Goal: Information Seeking & Learning: Check status

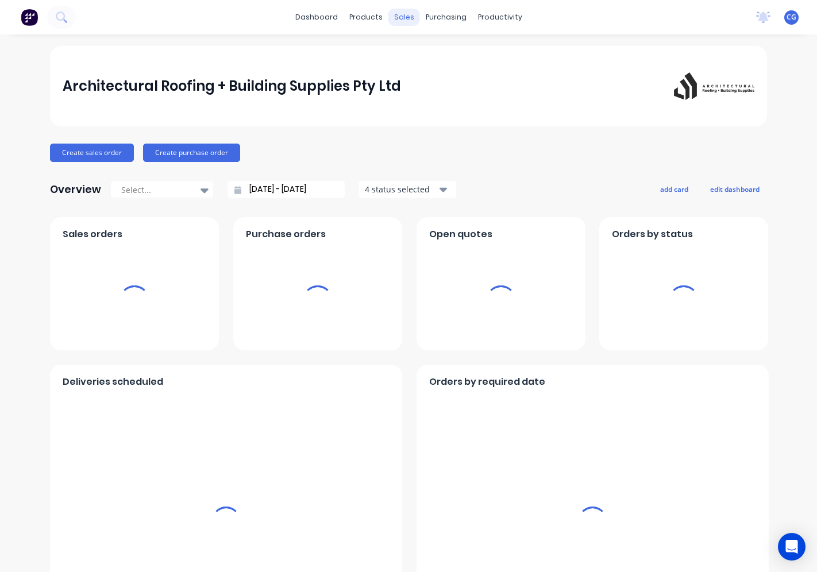
click at [397, 16] on div "sales" at bounding box center [404, 17] width 32 height 17
click at [403, 13] on div "sales" at bounding box center [404, 17] width 32 height 17
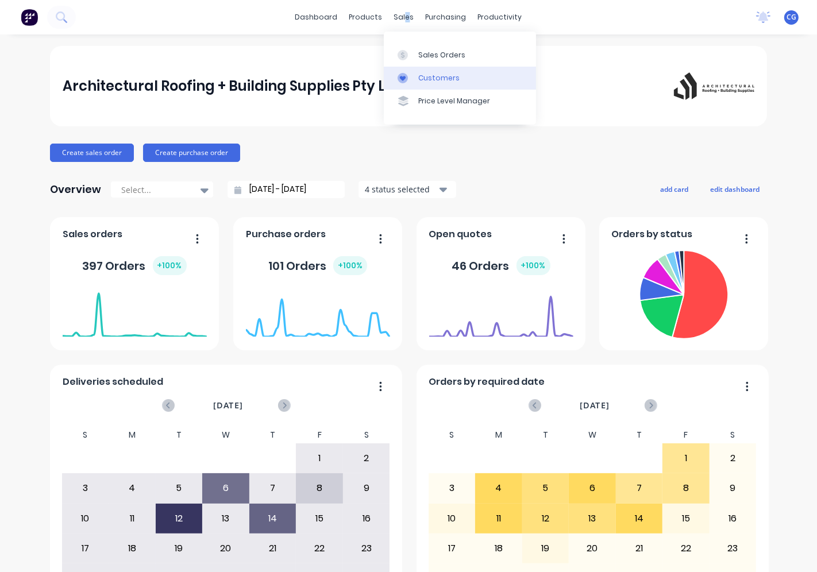
click at [421, 56] on div "Sales Orders" at bounding box center [441, 55] width 47 height 10
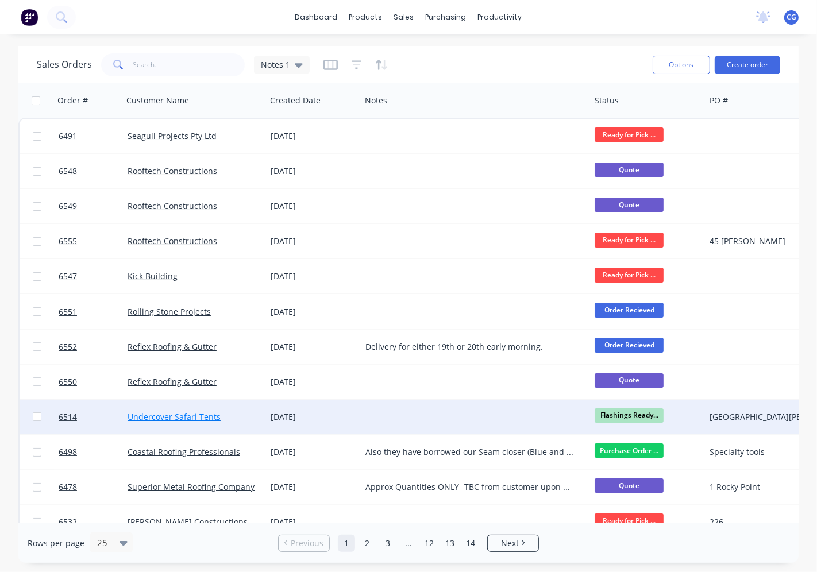
click at [190, 418] on link "Undercover Safari Tents" at bounding box center [174, 416] width 93 height 11
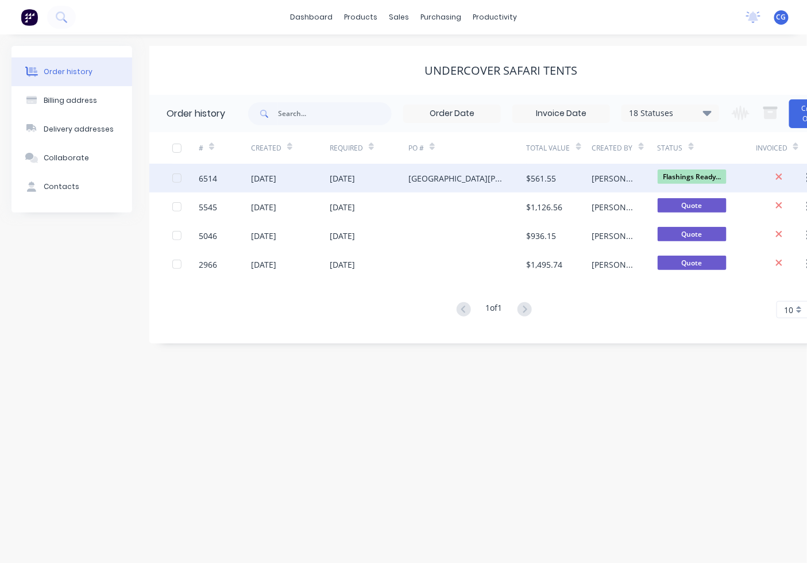
click at [498, 177] on div "[GEOGRAPHIC_DATA][PERSON_NAME]" at bounding box center [456, 178] width 95 height 12
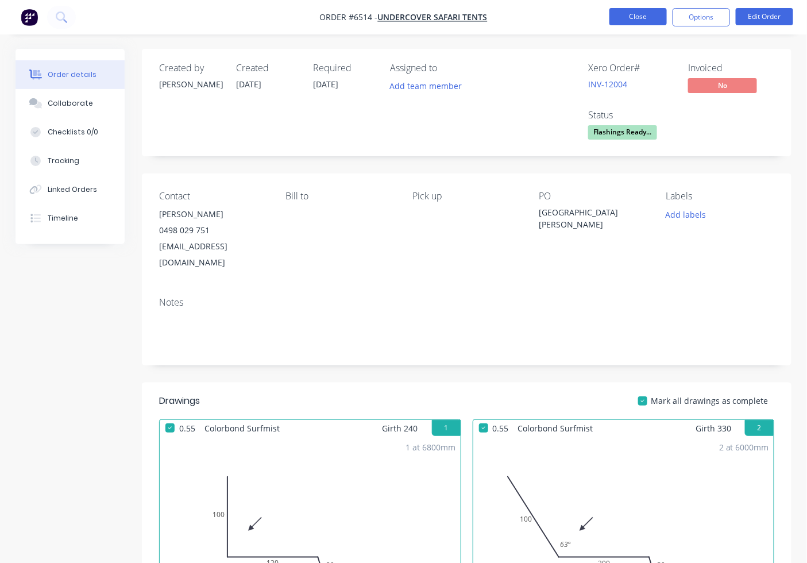
click at [621, 13] on button "Close" at bounding box center [638, 16] width 57 height 17
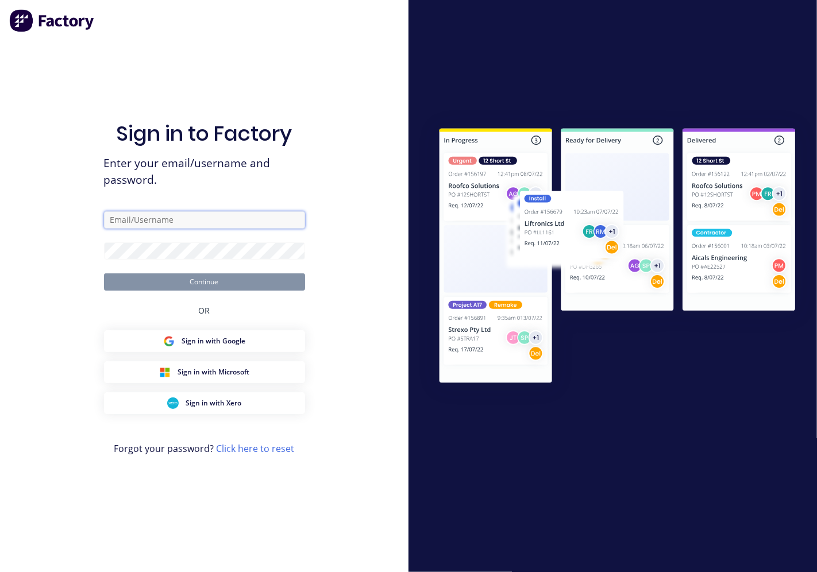
type input "[PERSON_NAME][EMAIL_ADDRESS][DOMAIN_NAME]"
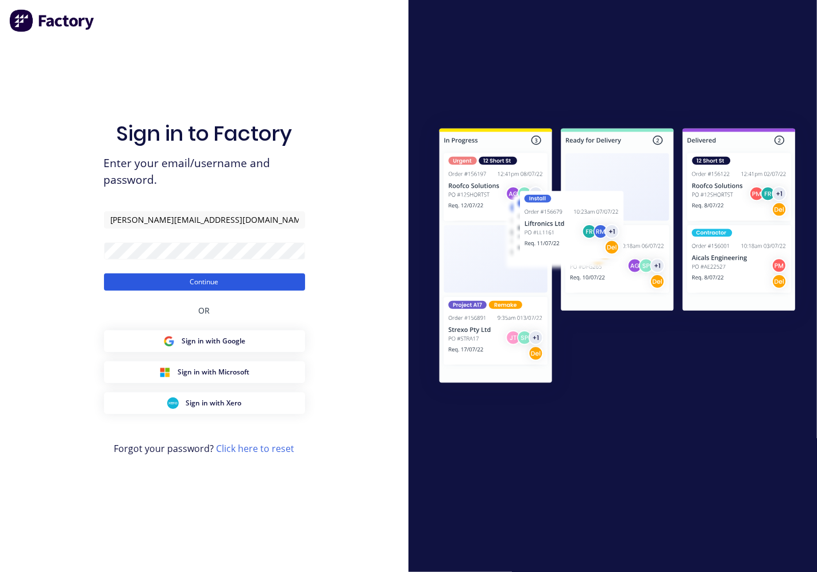
click at [216, 286] on button "Continue" at bounding box center [204, 282] width 201 height 17
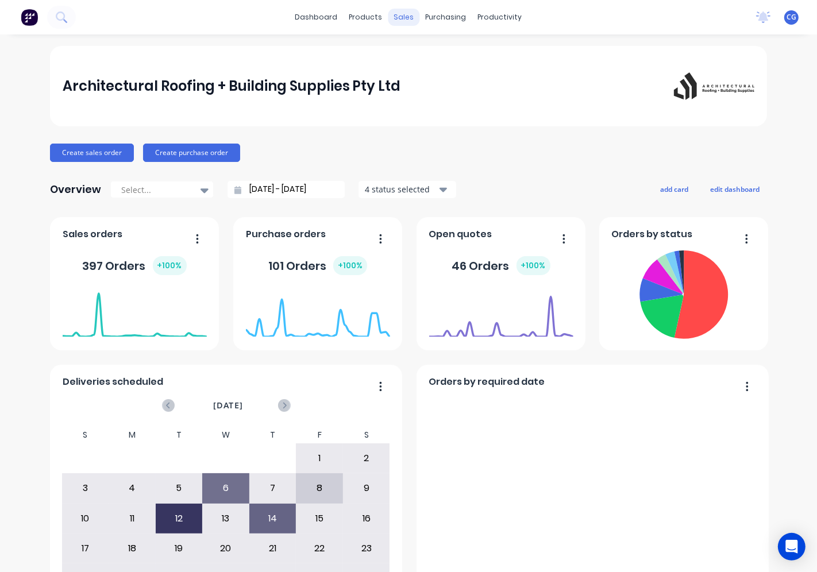
click at [391, 18] on div "sales" at bounding box center [404, 17] width 32 height 17
click at [399, 18] on div "sales" at bounding box center [404, 17] width 32 height 17
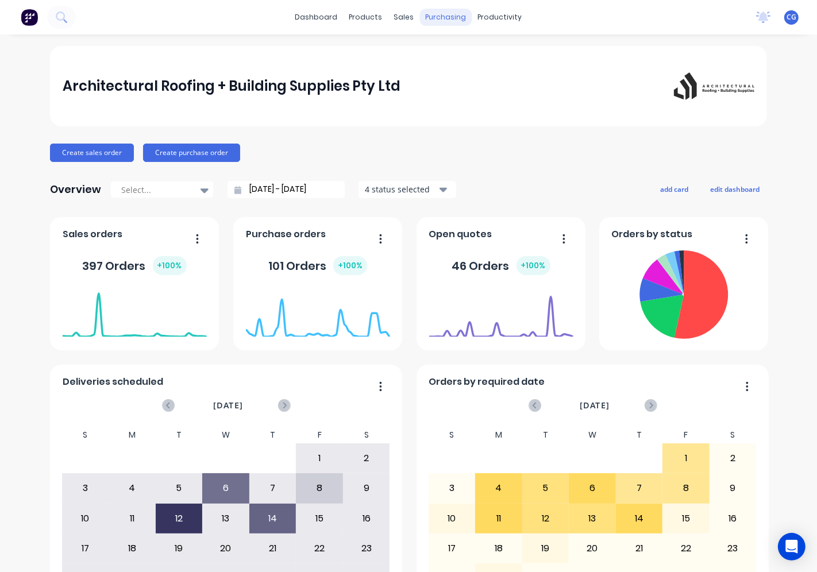
click at [398, 17] on div "sales" at bounding box center [404, 17] width 32 height 17
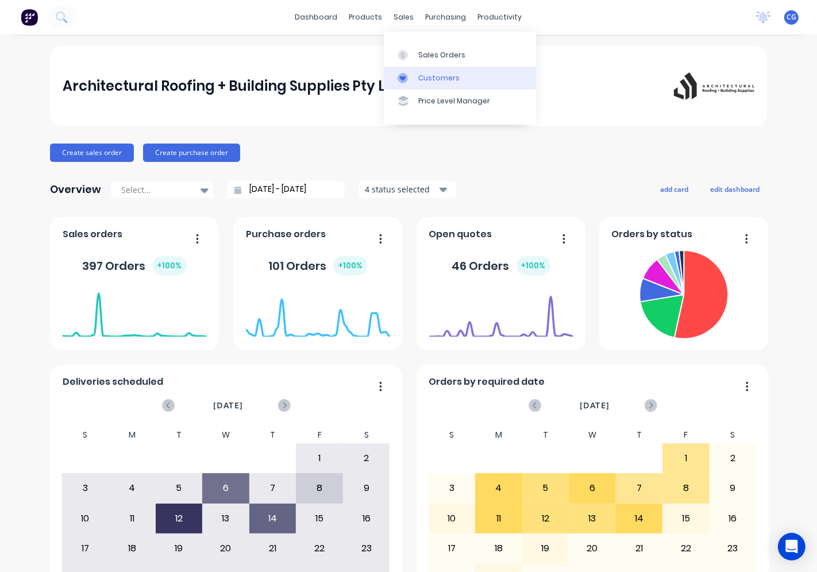
click at [430, 76] on div "Customers" at bounding box center [438, 78] width 41 height 10
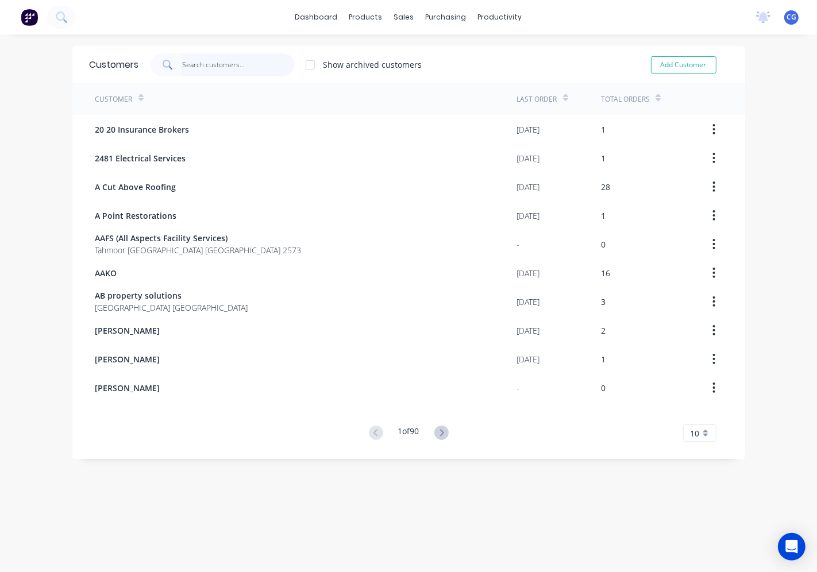
click at [214, 64] on input "text" at bounding box center [238, 64] width 112 height 23
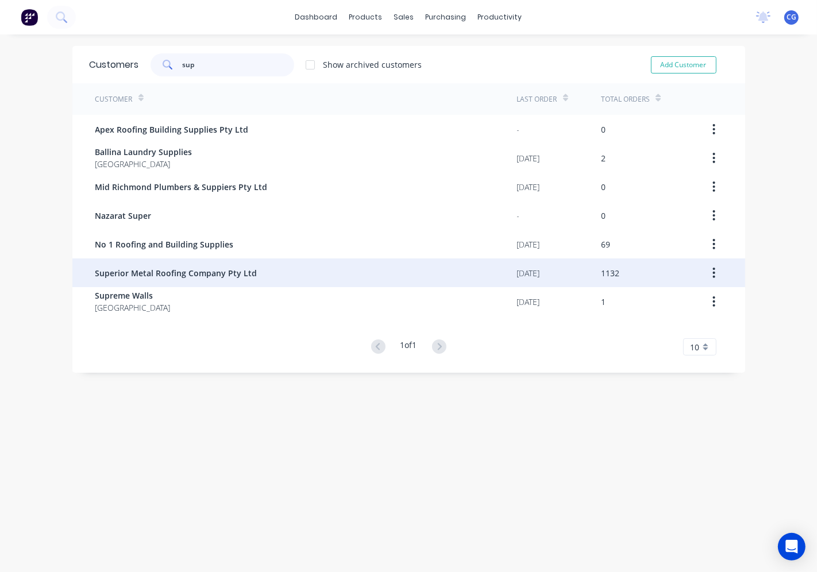
type input "sup"
click at [170, 267] on span "Superior Metal Roofing Company Pty Ltd" at bounding box center [176, 273] width 162 height 12
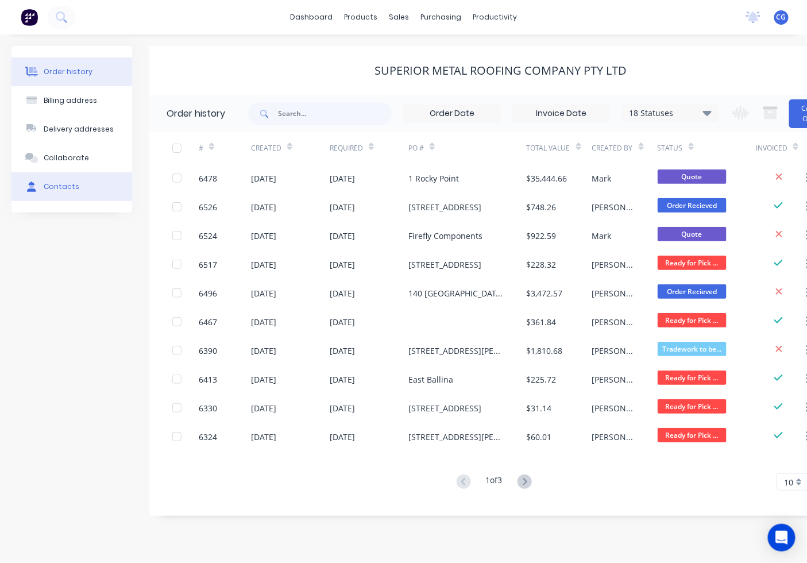
click at [66, 182] on div "Contacts" at bounding box center [62, 187] width 36 height 10
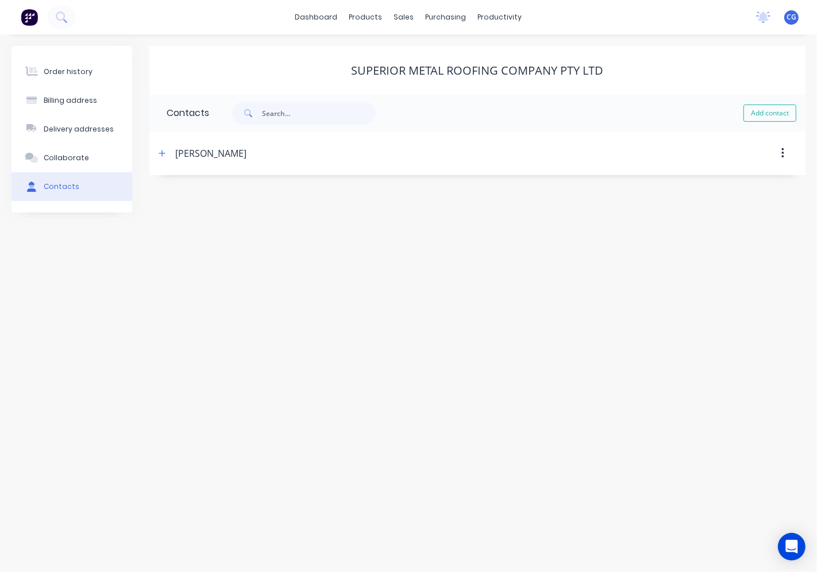
click at [199, 152] on div "[PERSON_NAME]" at bounding box center [210, 154] width 71 height 14
click at [782, 157] on icon "button" at bounding box center [783, 153] width 3 height 13
click at [553, 179] on div "Superior Metal Roofing Company Pty Ltd Contacts Add contact [PERSON_NAME] [GEOG…" at bounding box center [477, 129] width 656 height 167
click at [73, 68] on div "Order history" at bounding box center [68, 72] width 49 height 10
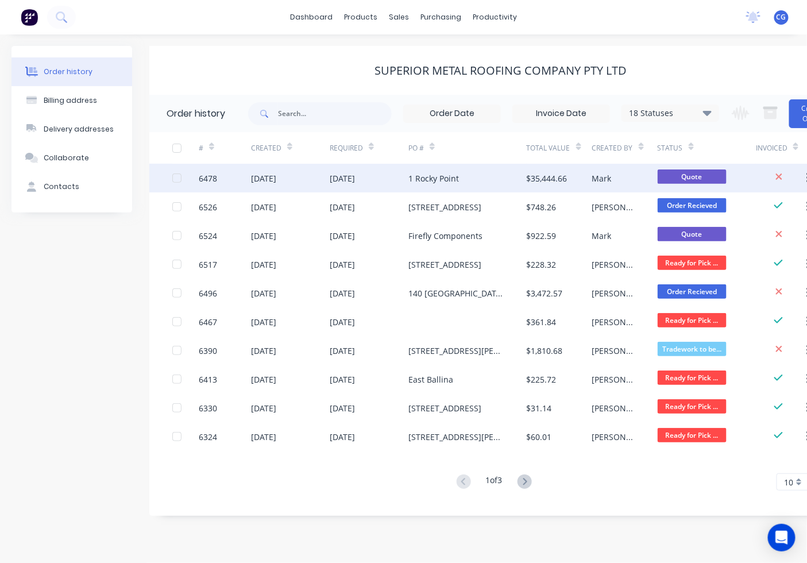
click at [355, 176] on div "[DATE]" at bounding box center [342, 178] width 25 height 12
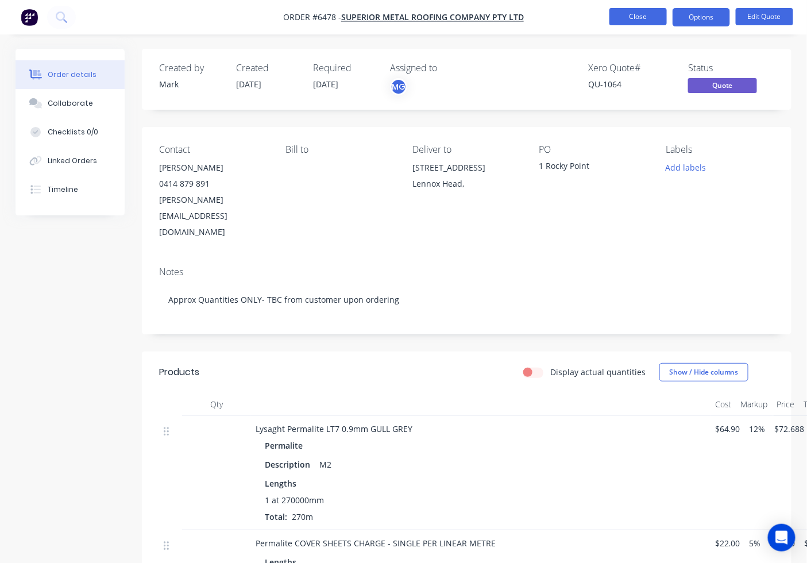
click at [648, 13] on button "Close" at bounding box center [638, 16] width 57 height 17
